Goal: Information Seeking & Learning: Learn about a topic

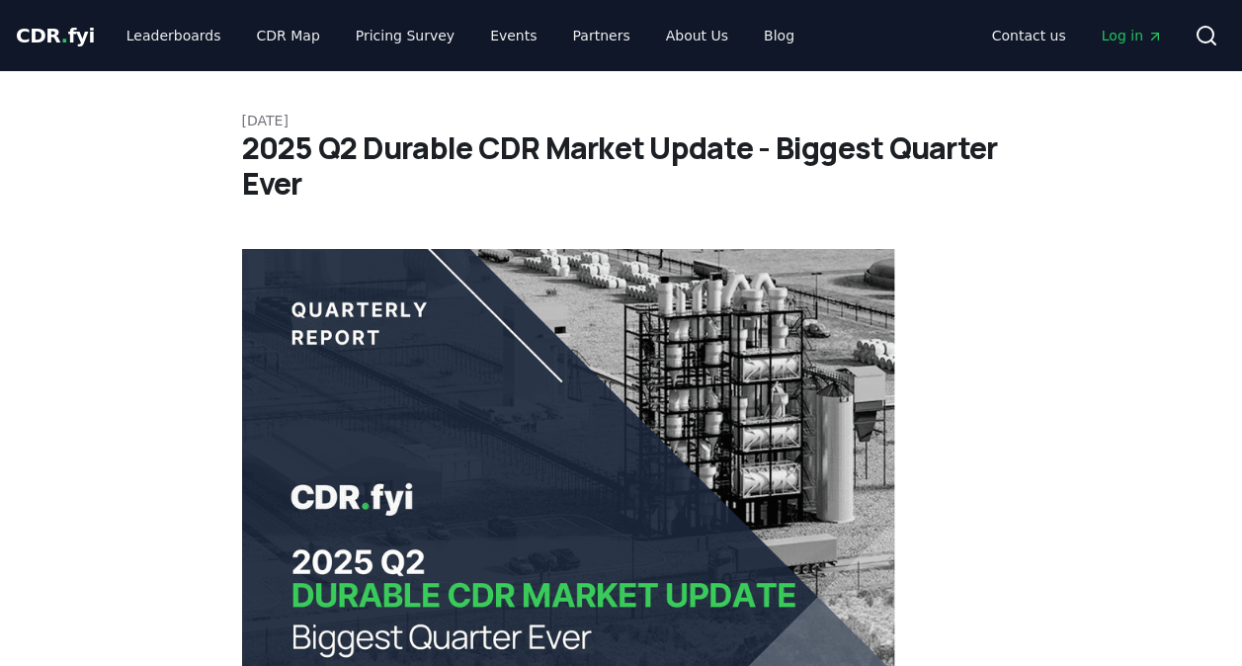
scroll to position [12836, 0]
